Goal: Task Accomplishment & Management: Manage account settings

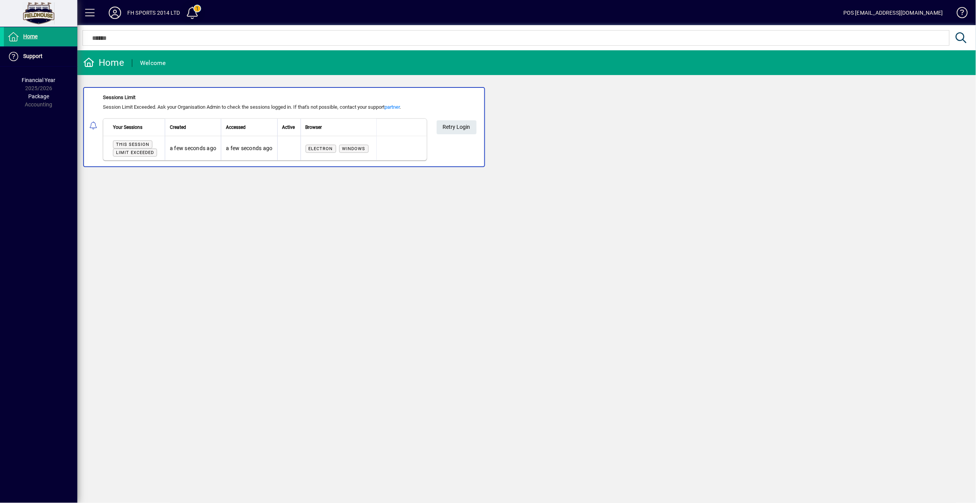
click at [198, 12] on span at bounding box center [192, 12] width 19 height 19
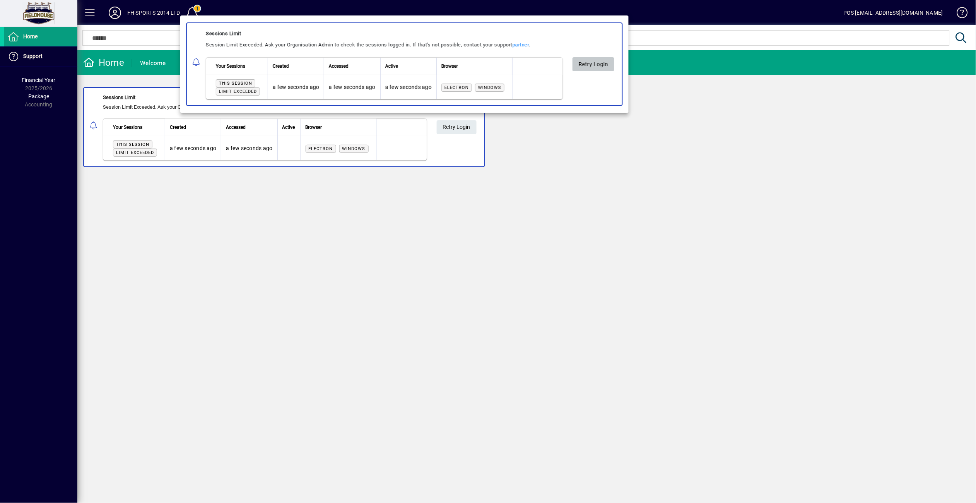
click at [592, 62] on span "Retry Login" at bounding box center [594, 64] width 30 height 13
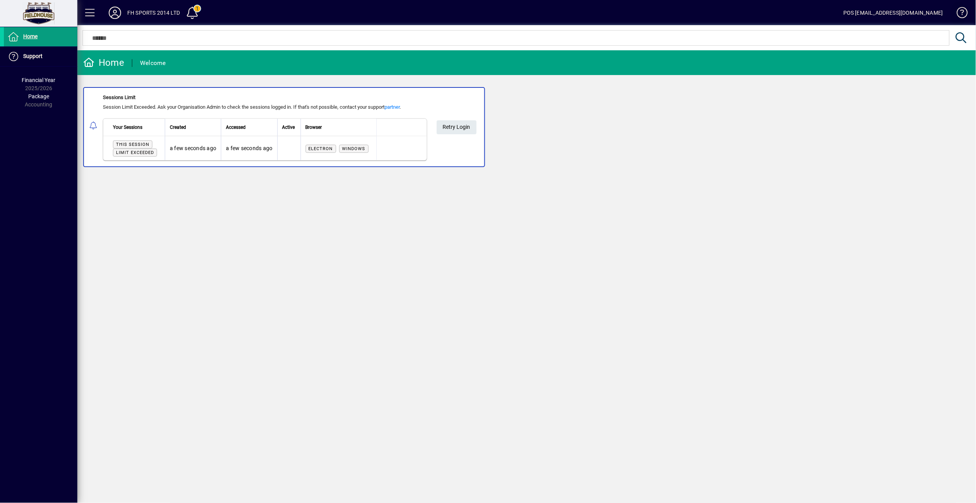
click at [962, 10] on span at bounding box center [959, 14] width 19 height 19
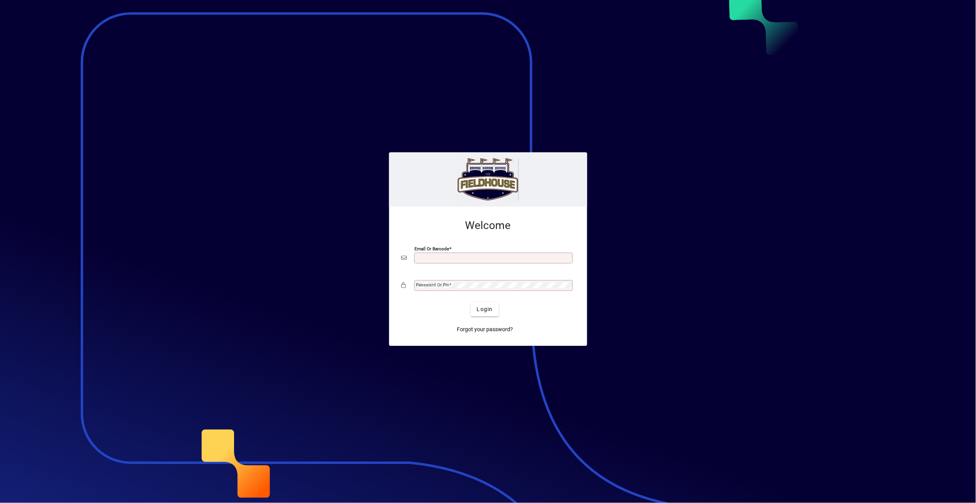
click at [454, 256] on input "Email or Barcode" at bounding box center [494, 258] width 156 height 6
type input "**********"
click at [486, 308] on span "Login" at bounding box center [485, 309] width 16 height 8
